Goal: Obtain resource: Download file/media

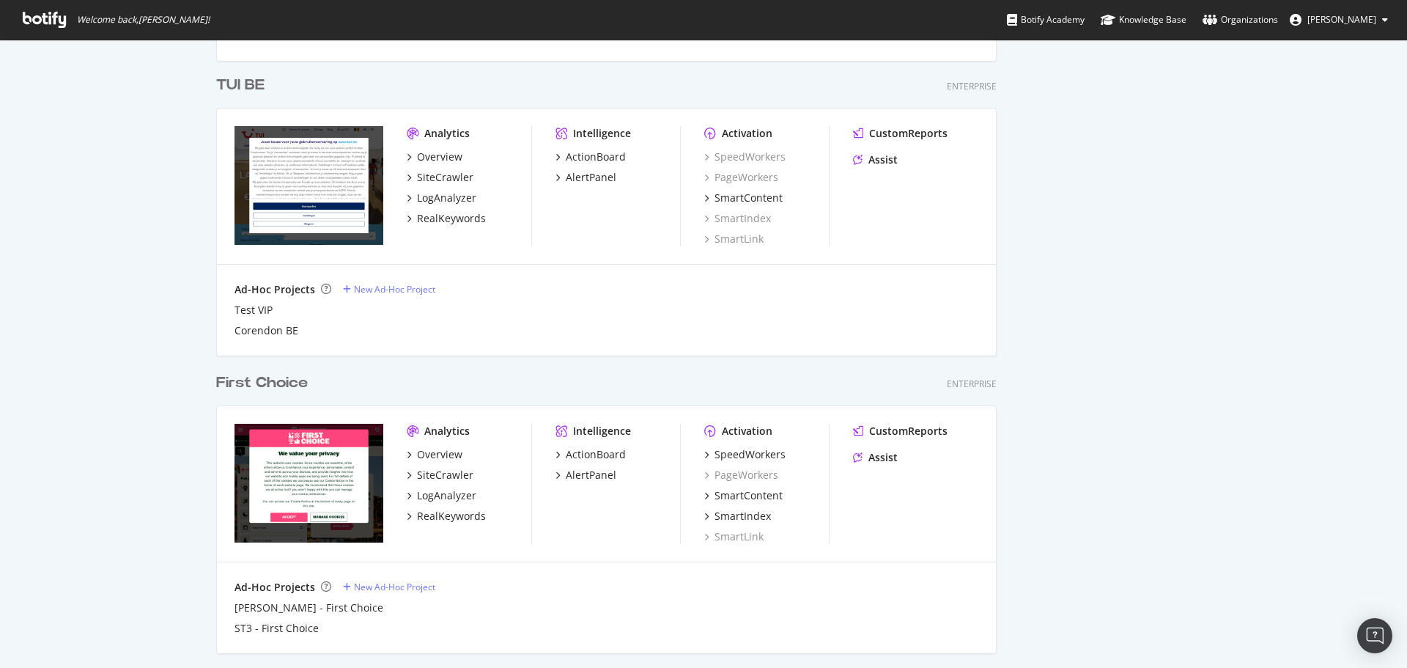
scroll to position [1184, 0]
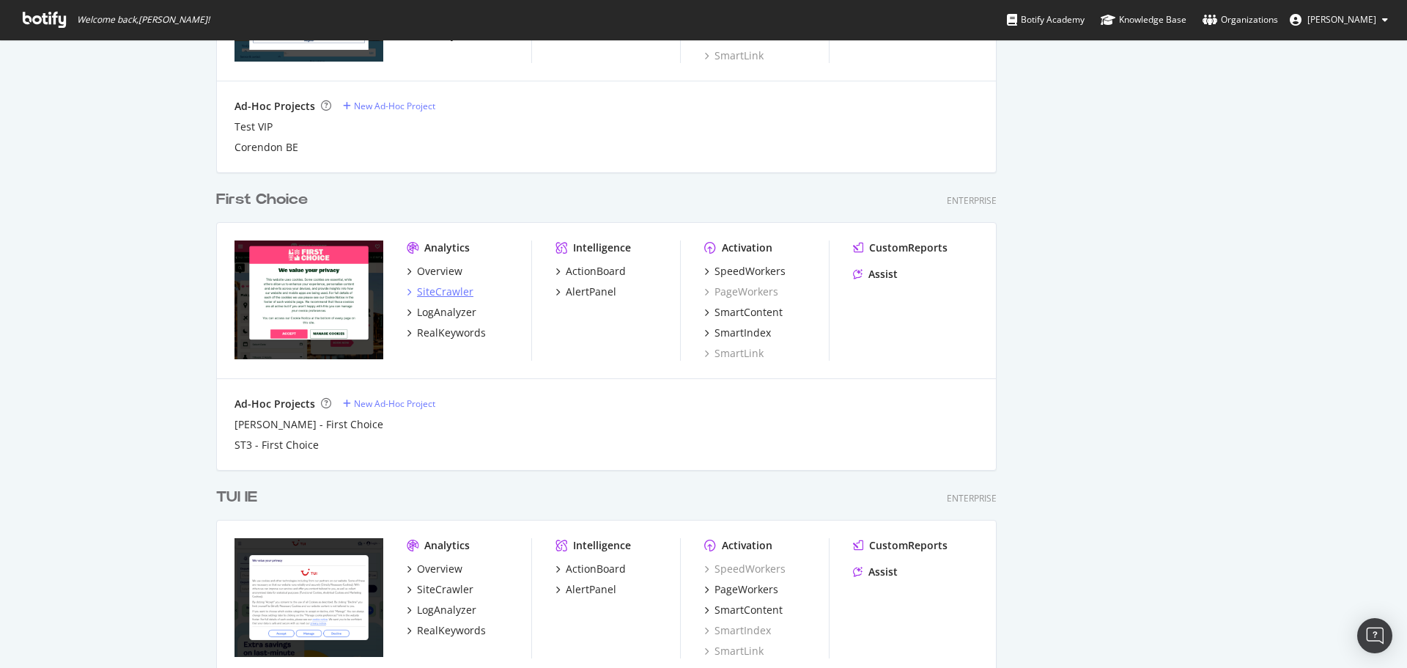
click at [452, 295] on div "SiteCrawler" at bounding box center [445, 291] width 56 height 15
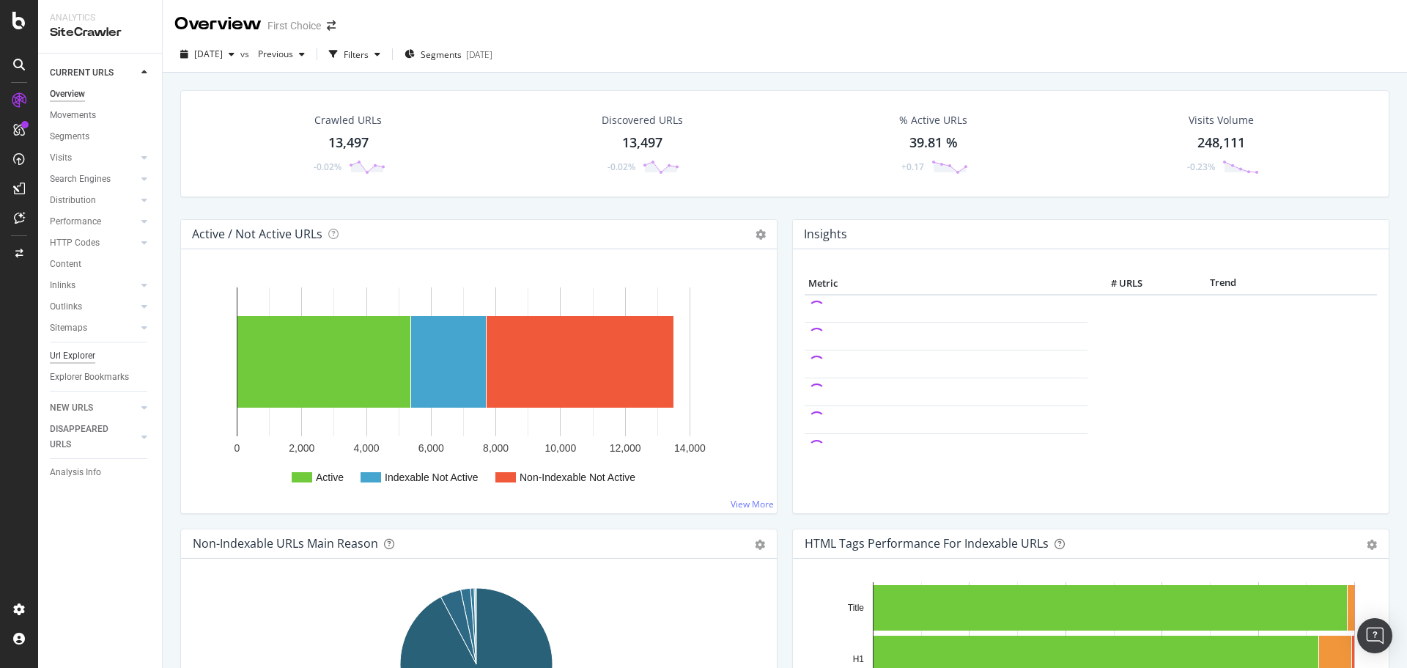
click at [84, 357] on div "Url Explorer" at bounding box center [72, 355] width 45 height 15
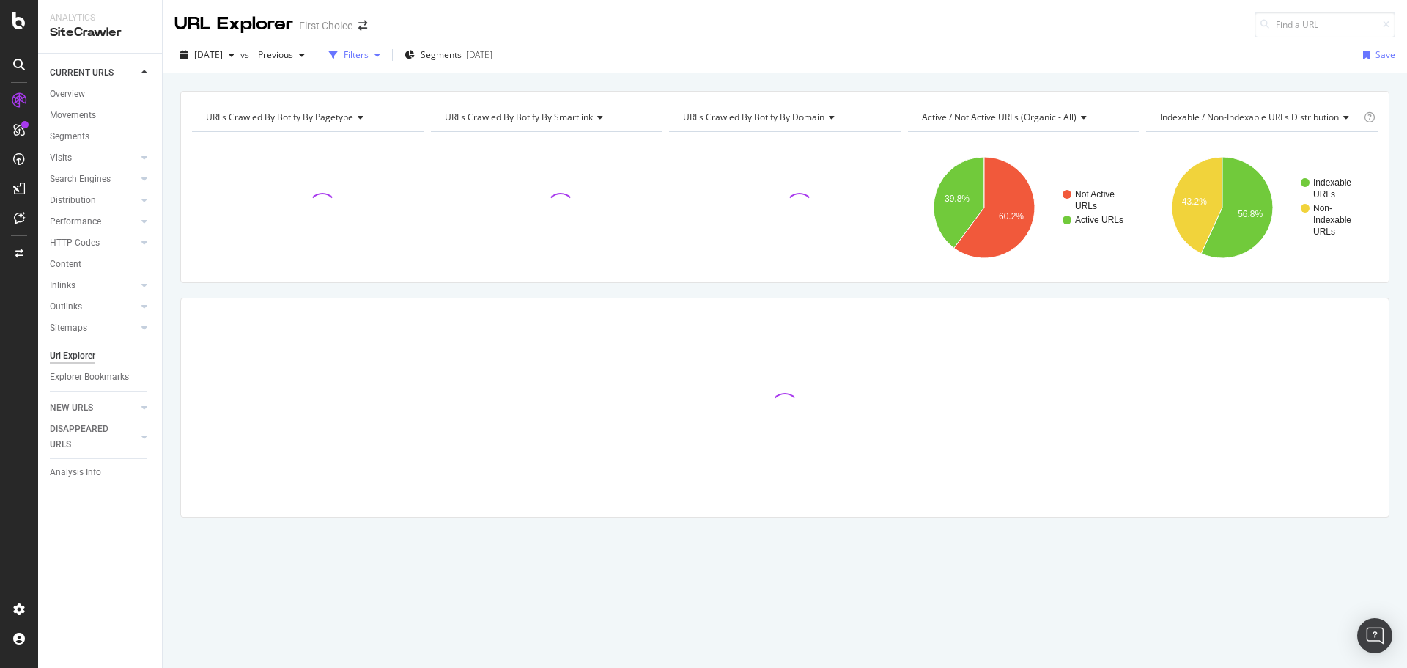
click at [383, 64] on div "Filters" at bounding box center [354, 55] width 63 height 22
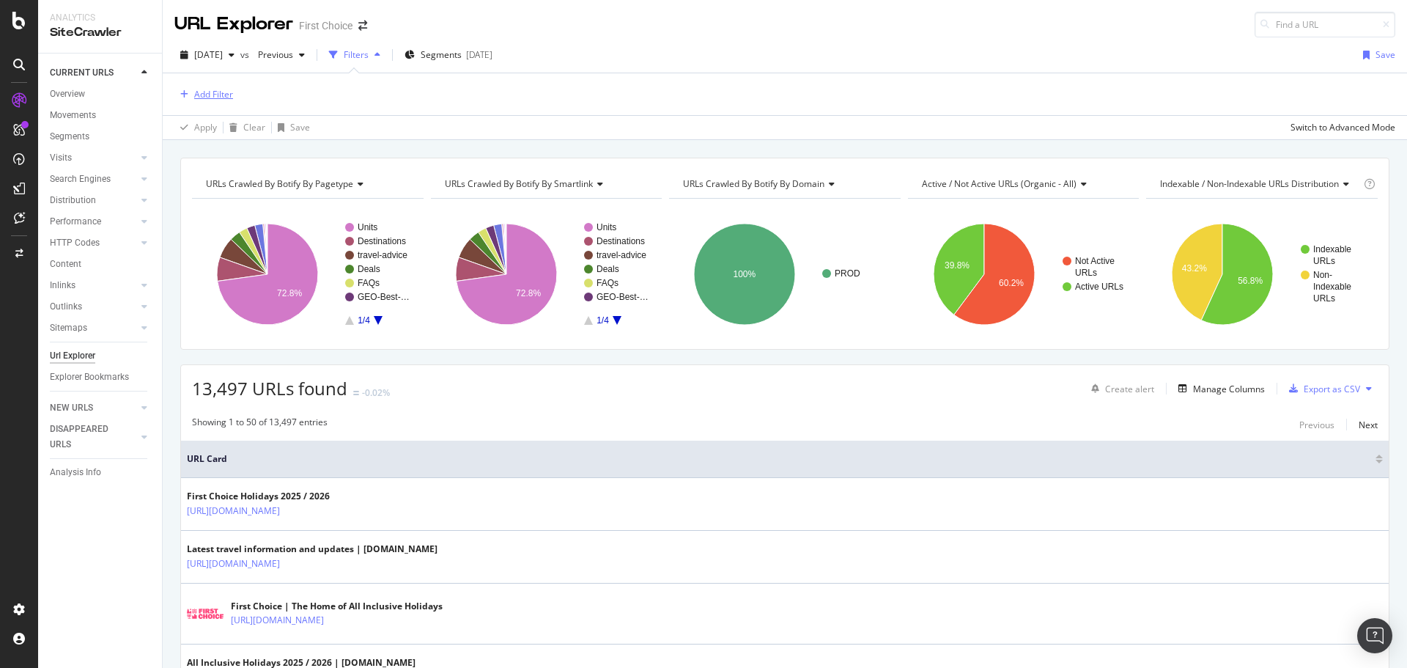
click at [225, 92] on div "Add Filter" at bounding box center [213, 94] width 39 height 12
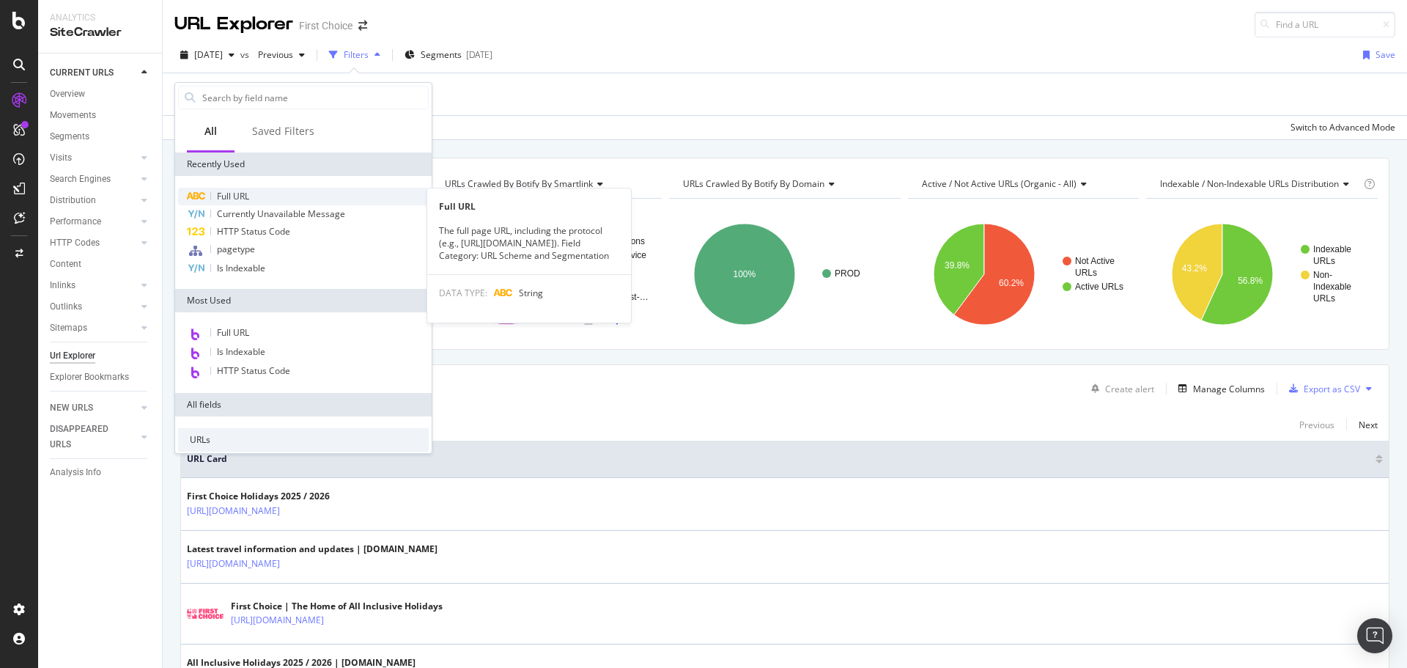
click at [273, 197] on div "Full URL" at bounding box center [303, 197] width 251 height 18
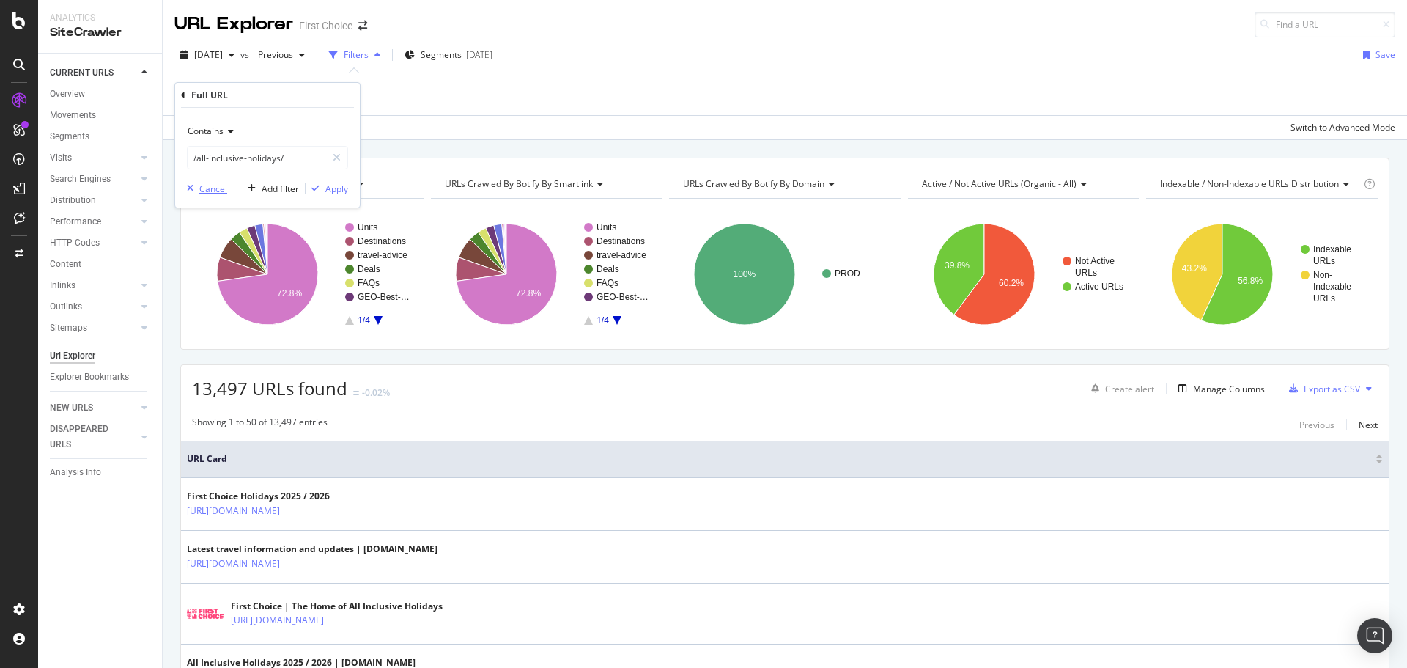
click at [214, 185] on div "Cancel" at bounding box center [213, 188] width 28 height 12
click at [228, 97] on div "Add Filter" at bounding box center [213, 94] width 39 height 12
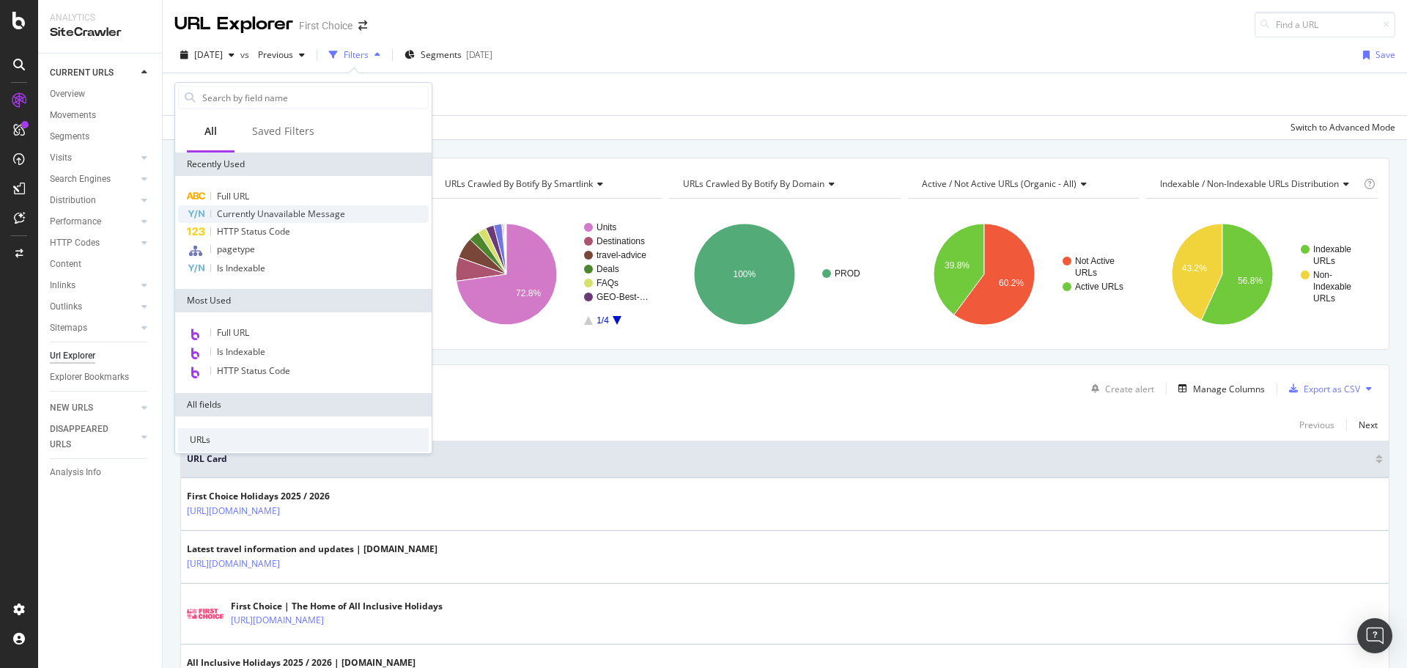
click at [256, 215] on span "Currently Unavailable Message" at bounding box center [281, 213] width 128 height 12
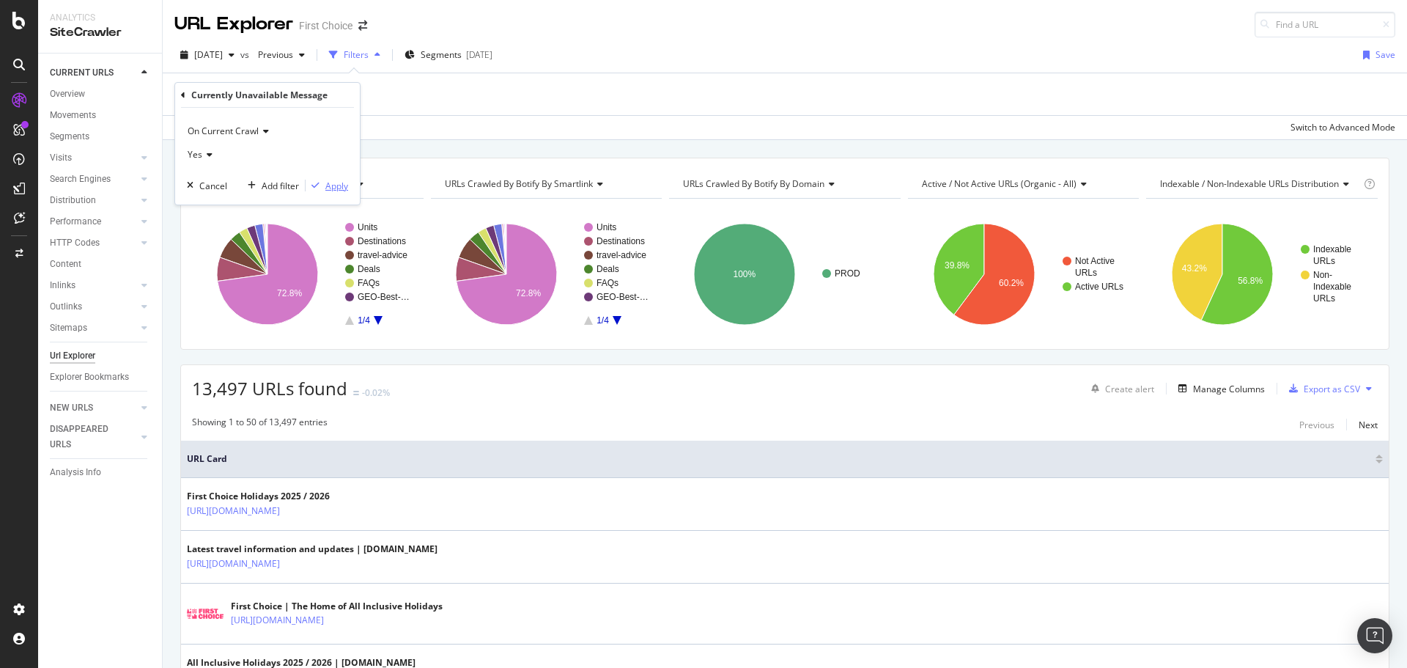
click at [328, 184] on div "Apply" at bounding box center [336, 186] width 23 height 12
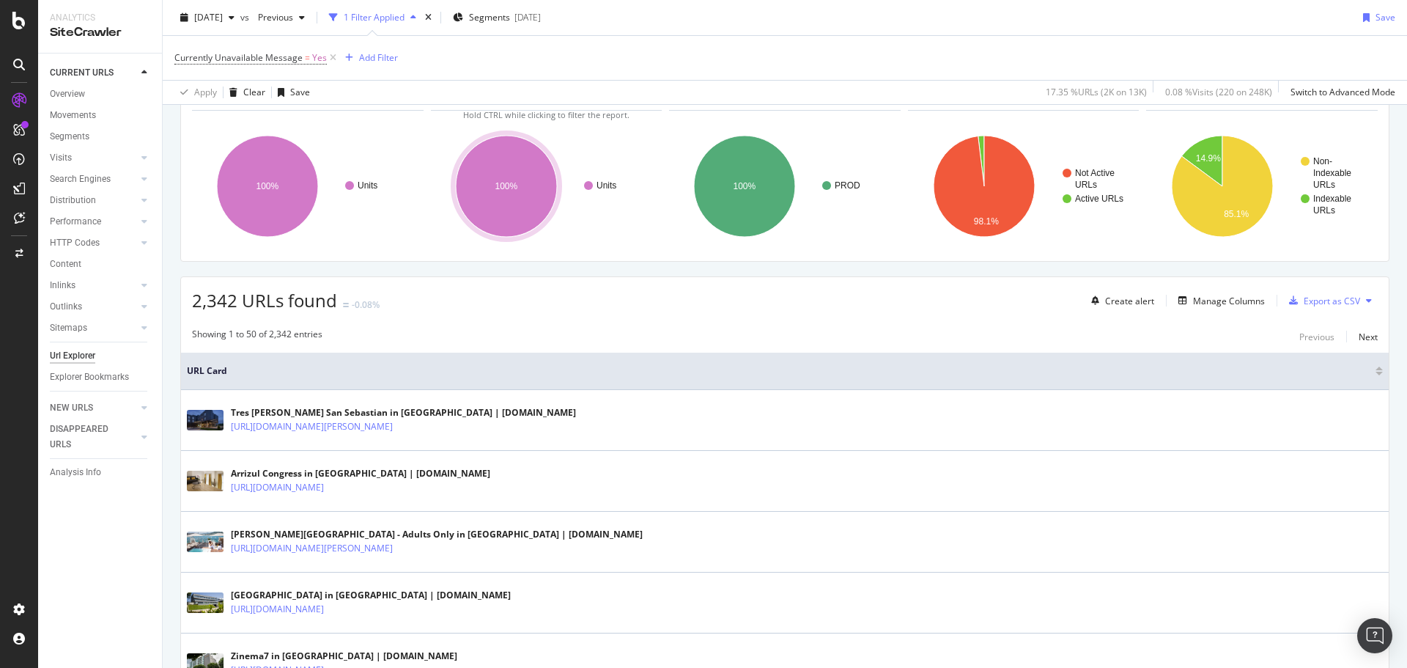
scroll to position [73, 0]
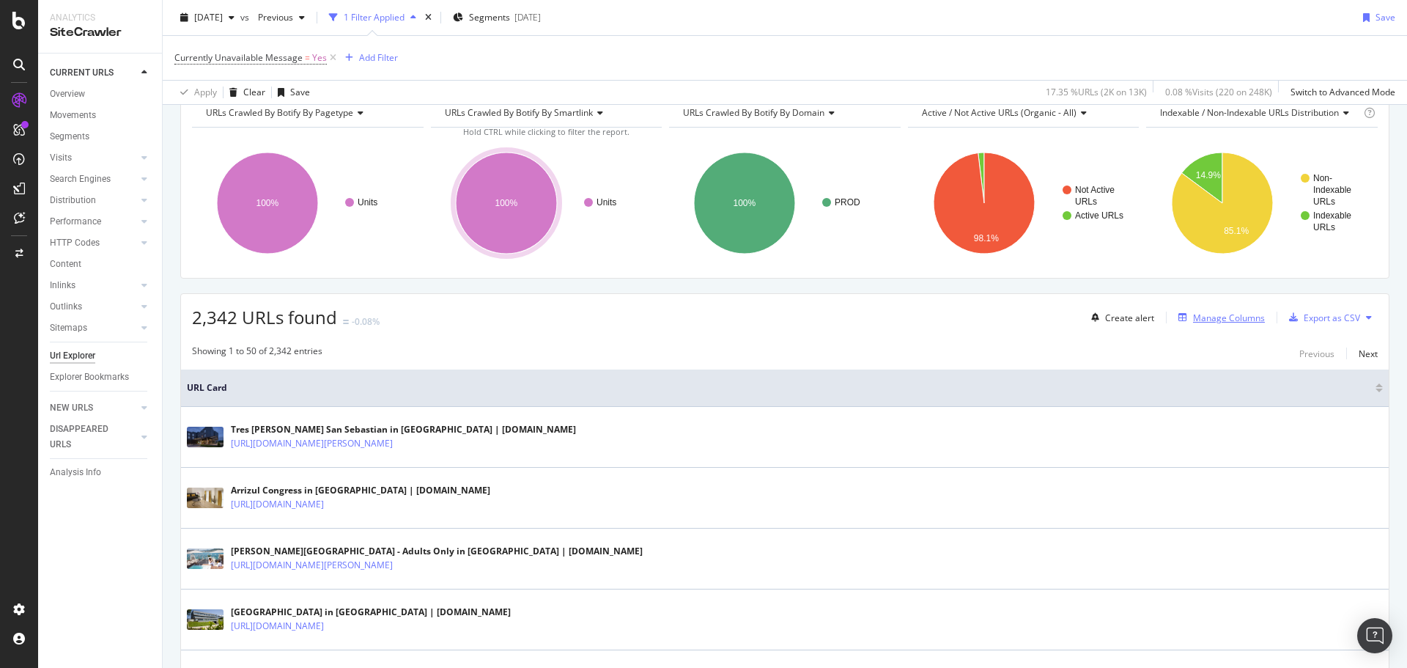
click at [1200, 315] on div "Manage Columns" at bounding box center [1229, 317] width 72 height 12
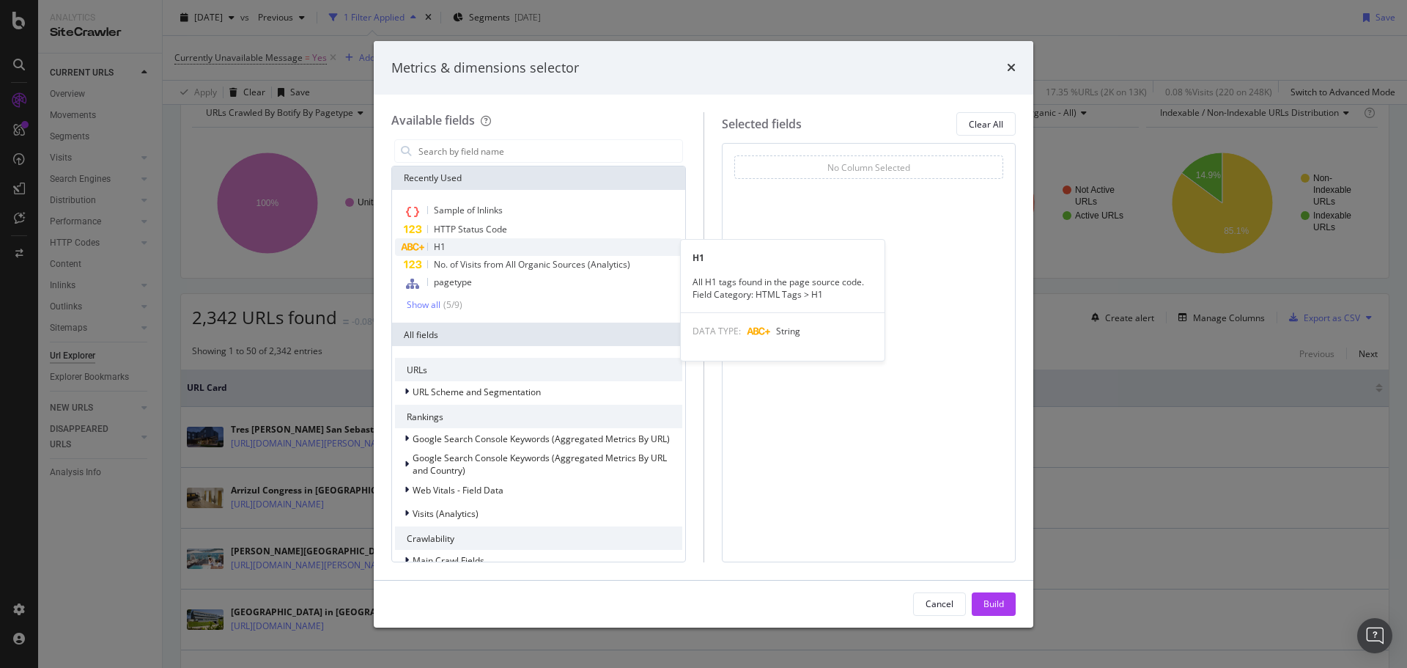
click at [482, 240] on div "H1" at bounding box center [538, 247] width 287 height 18
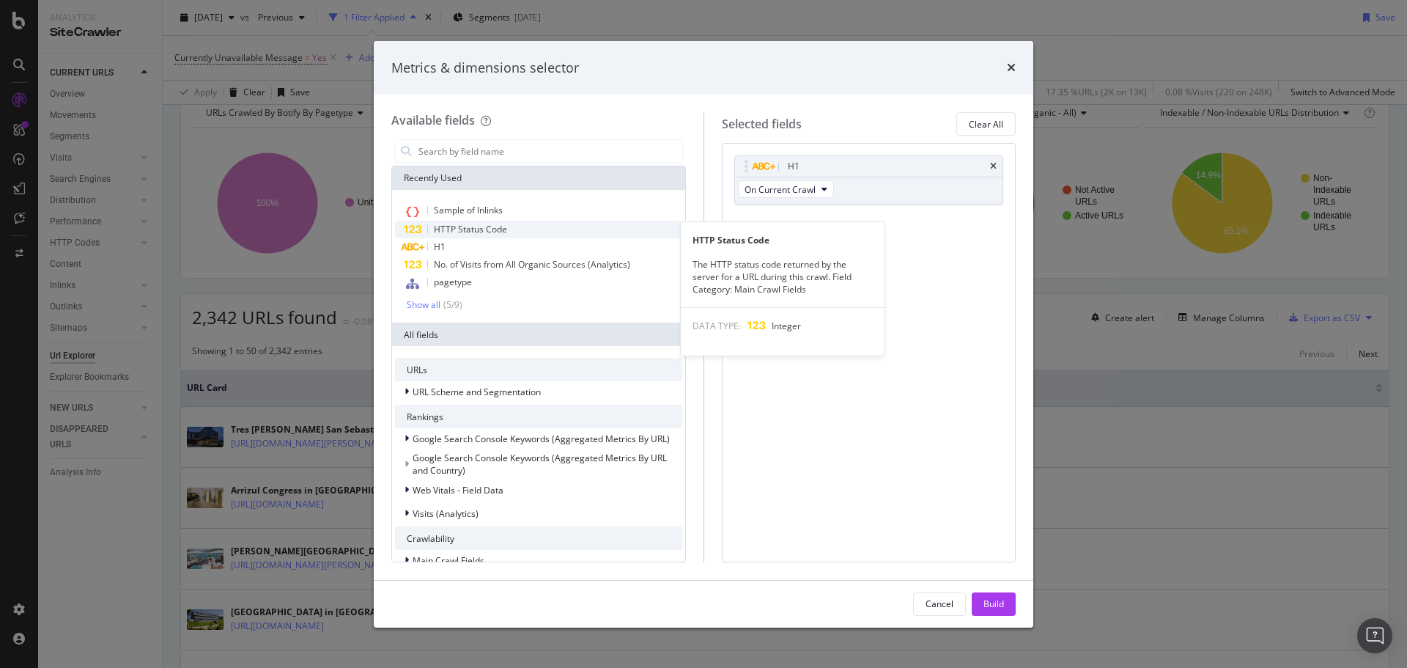
click at [496, 229] on span "HTTP Status Code" at bounding box center [470, 229] width 73 height 12
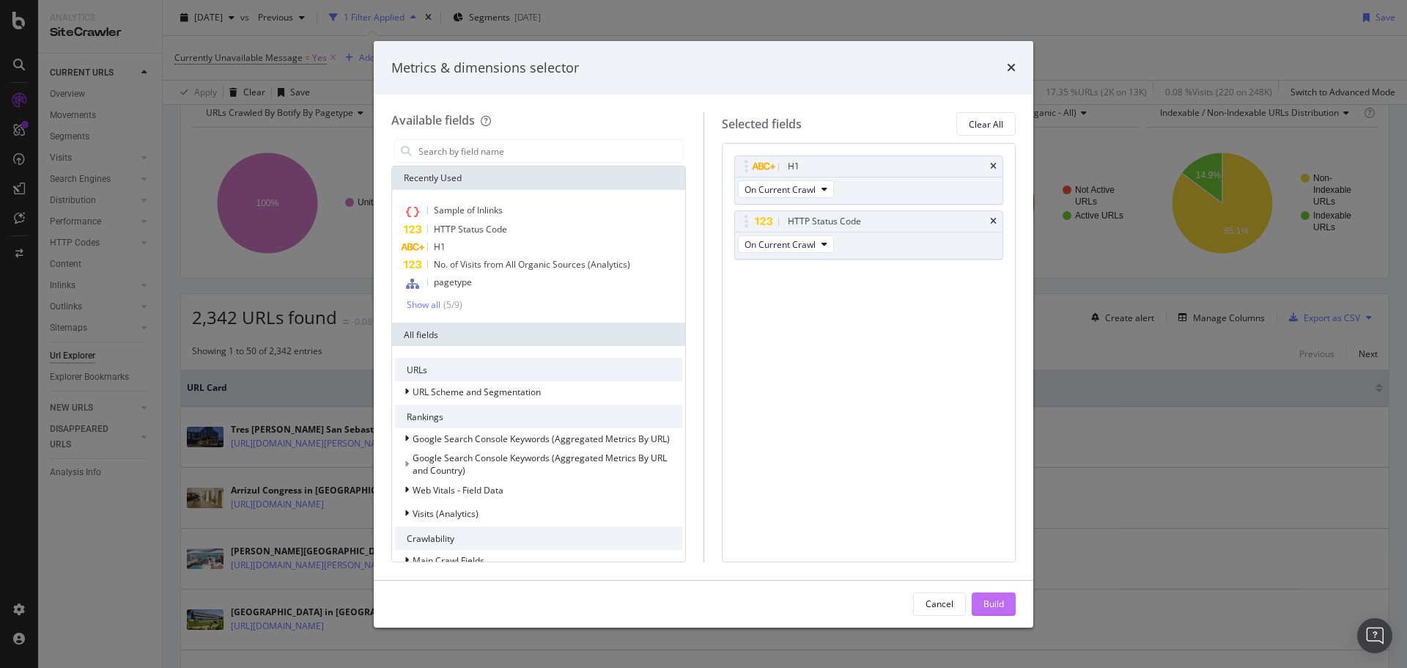
click at [981, 602] on button "Build" at bounding box center [994, 603] width 44 height 23
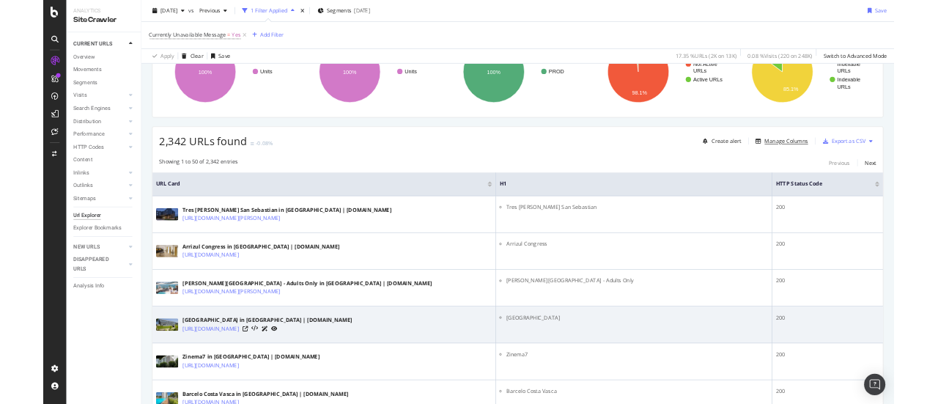
scroll to position [73, 0]
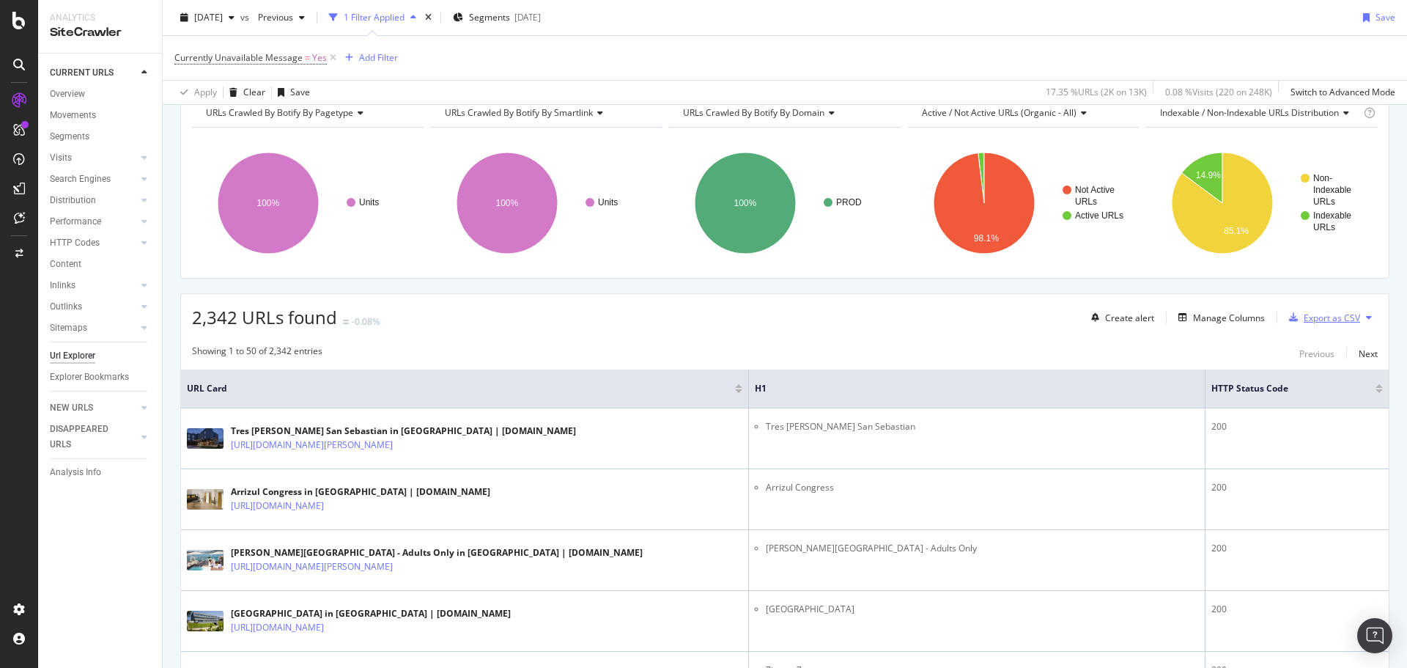
click at [1345, 318] on div "Export as CSV" at bounding box center [1332, 317] width 56 height 12
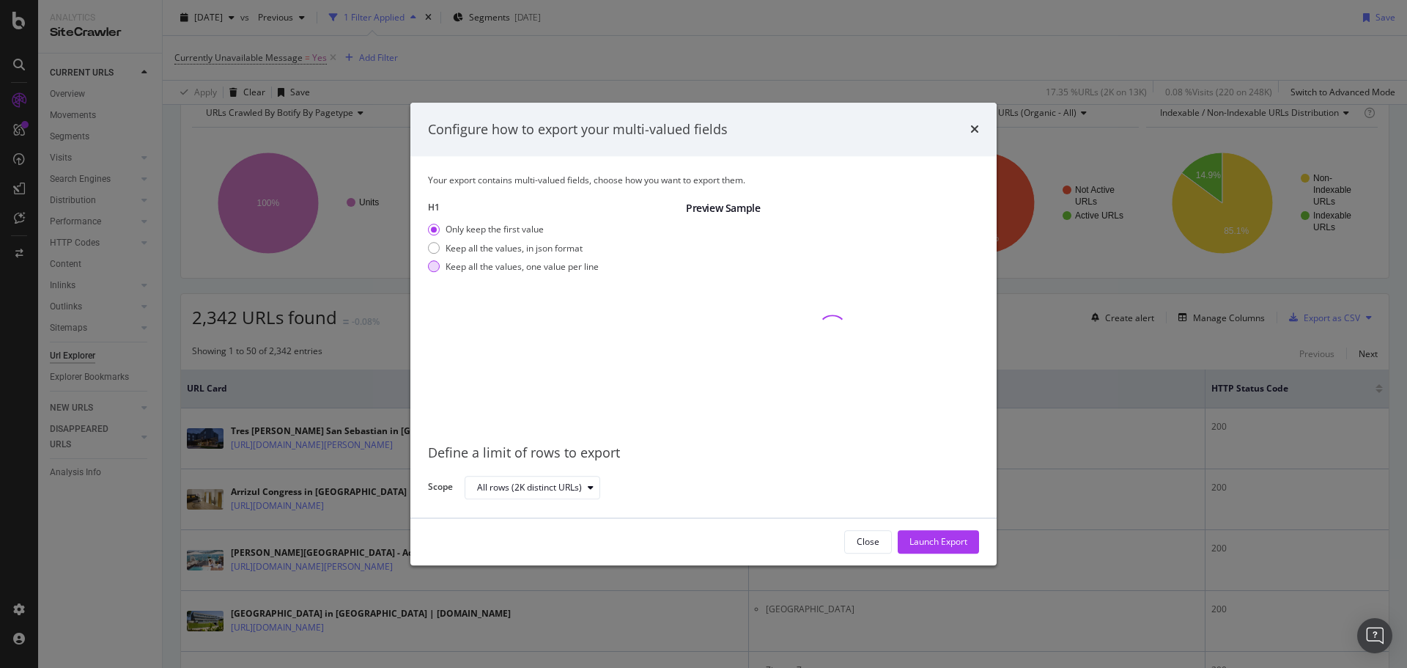
click at [505, 265] on div "Keep all the values, one value per line" at bounding box center [521, 266] width 153 height 12
click at [916, 541] on div "Launch Export" at bounding box center [938, 542] width 58 height 12
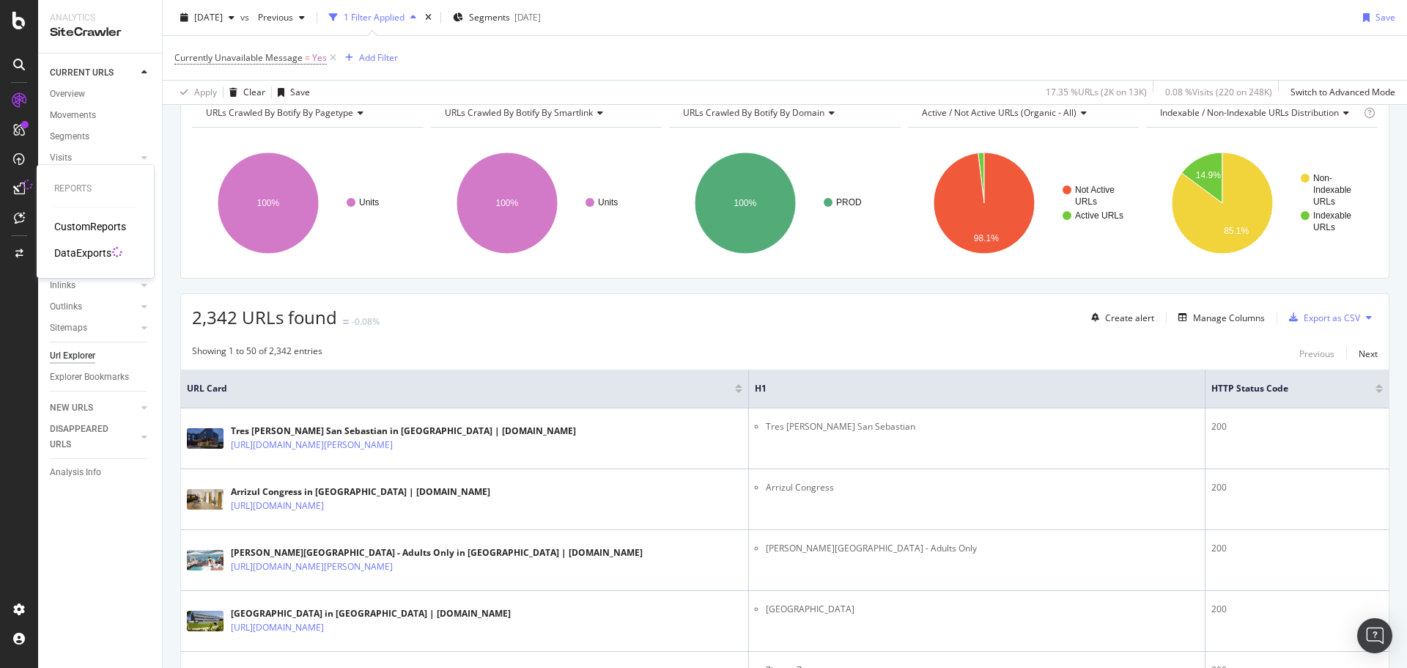
click at [75, 251] on div "DataExports" at bounding box center [82, 252] width 57 height 15
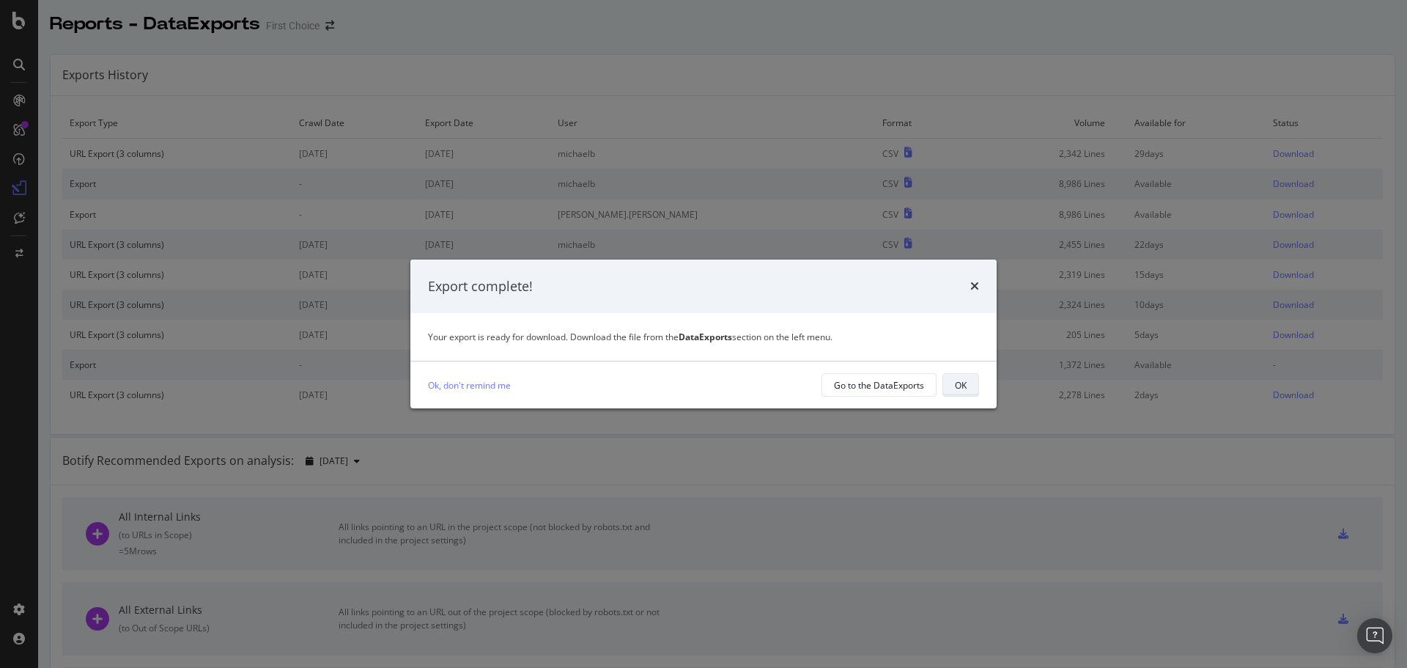
click at [970, 377] on button "OK" at bounding box center [960, 384] width 37 height 23
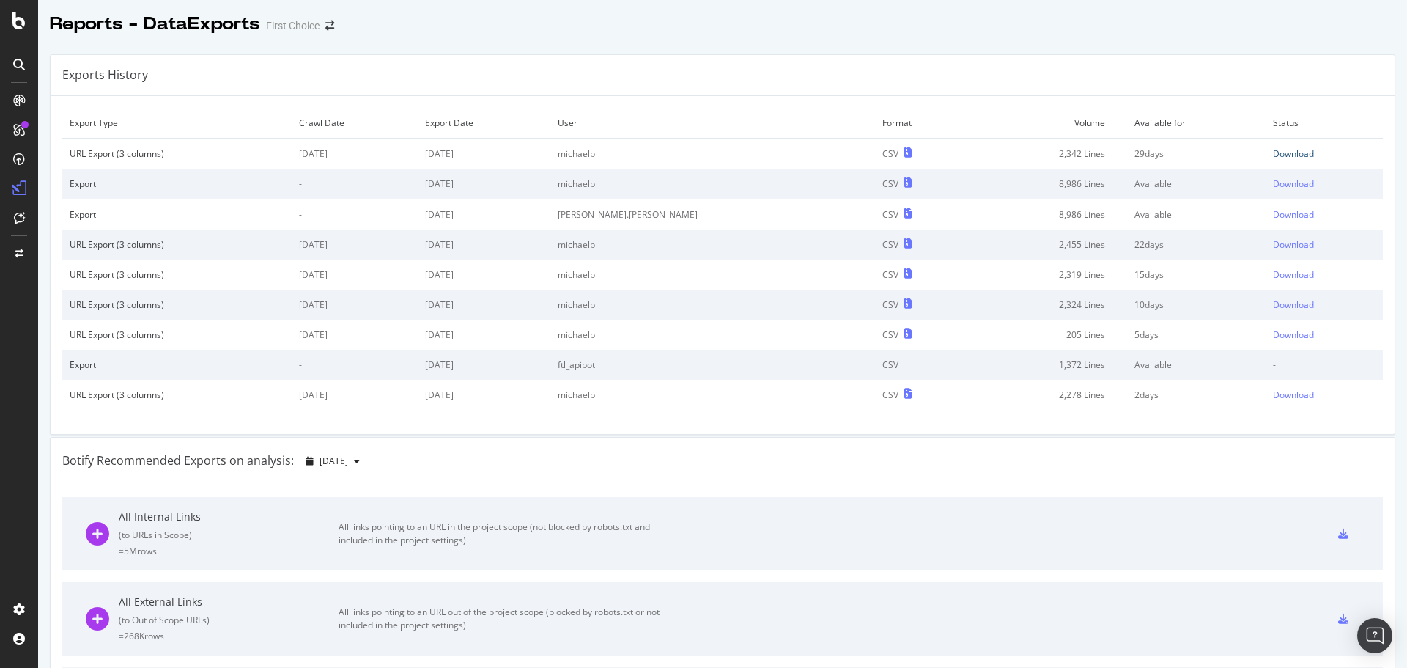
click at [1273, 158] on div "Download" at bounding box center [1293, 153] width 41 height 12
